Goal: Obtain resource: Download file/media

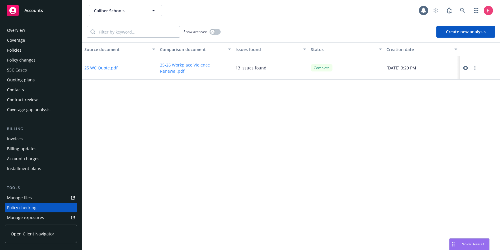
scroll to position [73, 0]
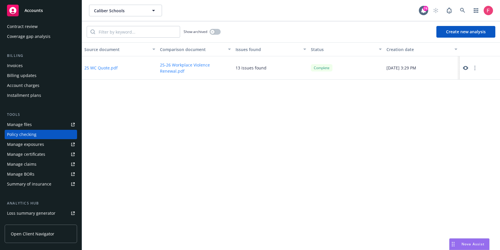
click at [466, 67] on icon at bounding box center [465, 67] width 5 height 5
click at [174, 72] on button "25-26 Workplace Violence Renewal.pdf" at bounding box center [195, 68] width 71 height 12
click at [111, 67] on button "25 WC Quote.pdf" at bounding box center [100, 68] width 33 height 6
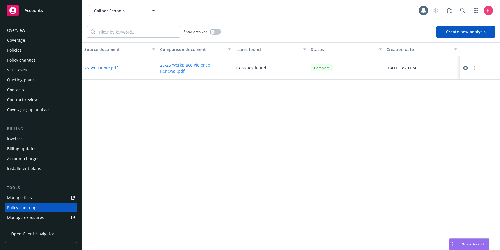
scroll to position [73, 0]
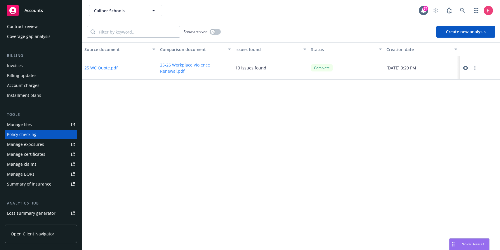
click at [177, 69] on button "25-26 Workplace Violence Renewal.pdf" at bounding box center [195, 68] width 71 height 12
click at [111, 68] on button "25 WC Quote.pdf" at bounding box center [100, 68] width 33 height 6
